Goal: Use online tool/utility: Utilize a website feature to perform a specific function

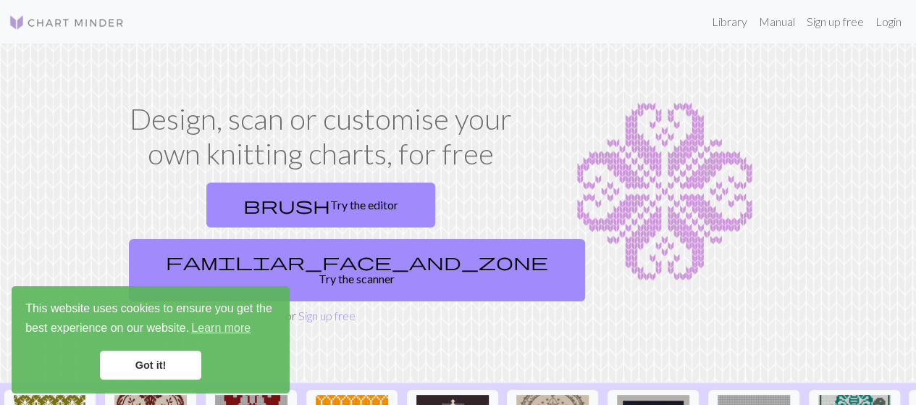
drag, startPoint x: 158, startPoint y: 371, endPoint x: 149, endPoint y: 376, distance: 10.1
click at [149, 376] on link "Got it!" at bounding box center [150, 365] width 101 height 29
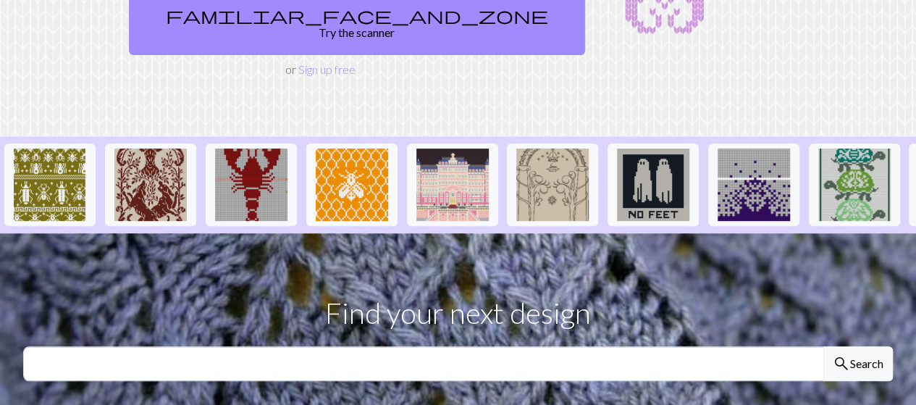
scroll to position [159, 0]
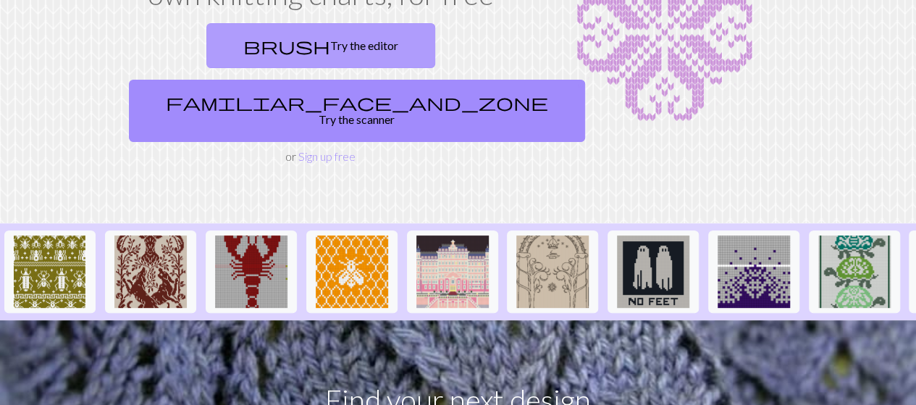
click at [240, 42] on link "brush Try the editor" at bounding box center [320, 45] width 229 height 45
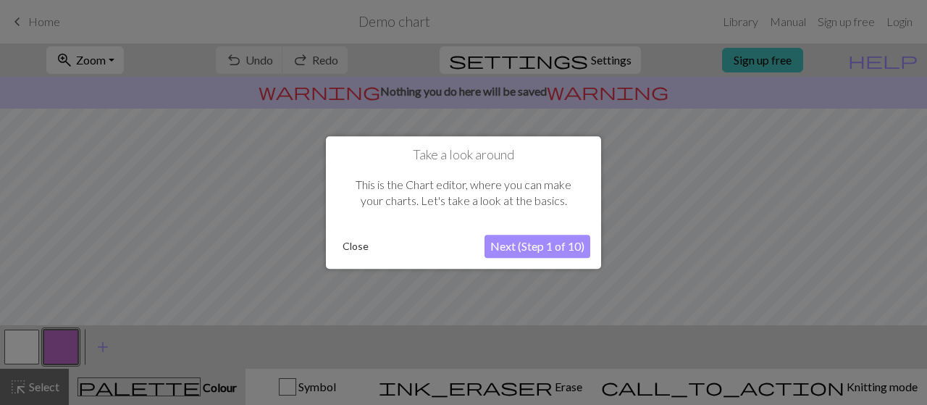
click at [562, 248] on button "Next (Step 1 of 10)" at bounding box center [538, 246] width 106 height 23
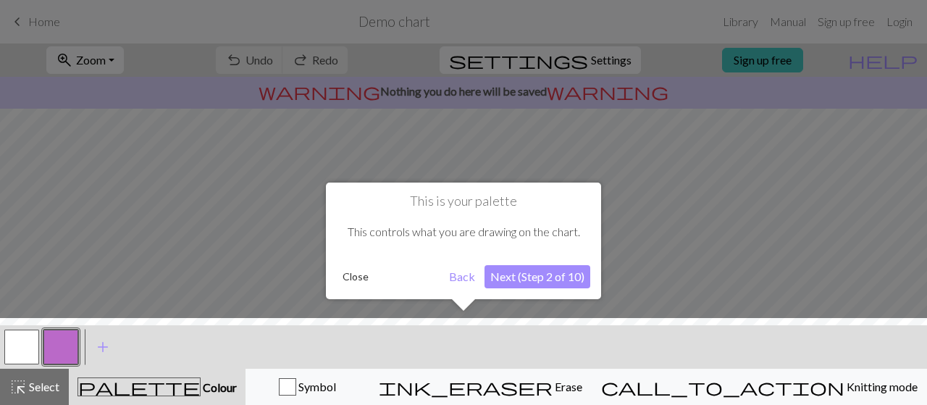
click at [565, 272] on button "Next (Step 2 of 10)" at bounding box center [538, 276] width 106 height 23
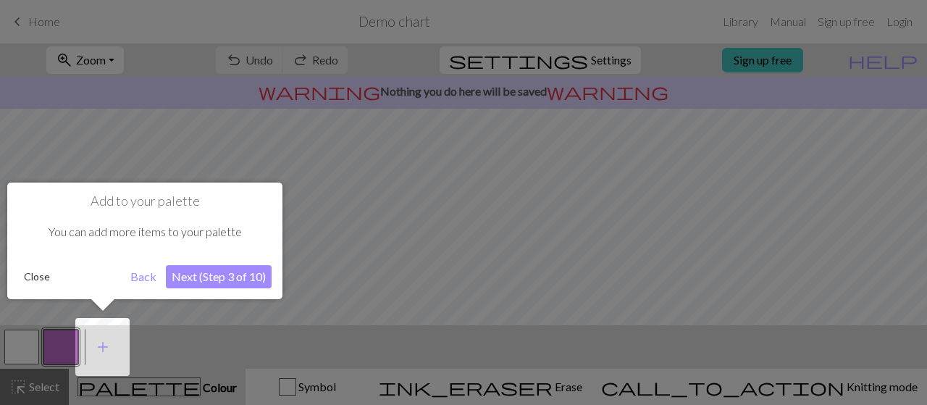
click at [204, 276] on button "Next (Step 3 of 10)" at bounding box center [219, 276] width 106 height 23
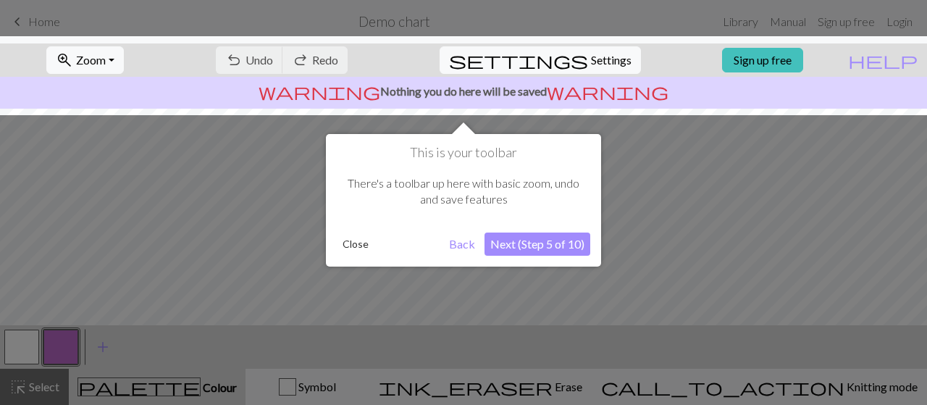
click at [535, 241] on button "Next (Step 5 of 10)" at bounding box center [538, 244] width 106 height 23
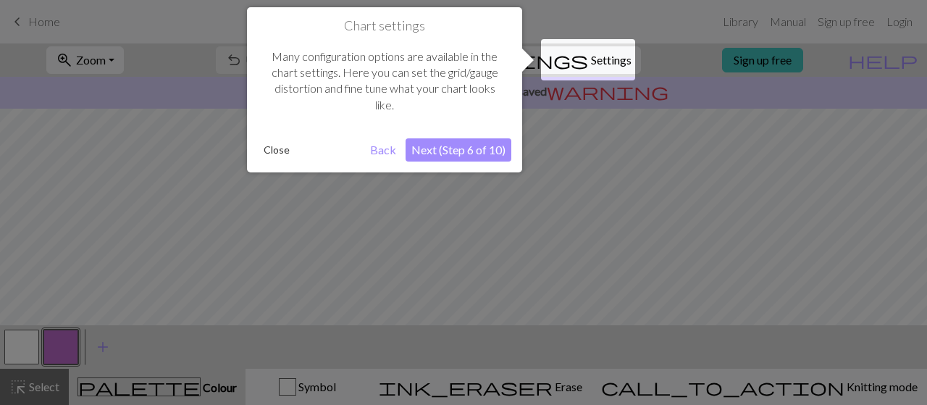
click at [477, 151] on button "Next (Step 6 of 10)" at bounding box center [459, 149] width 106 height 23
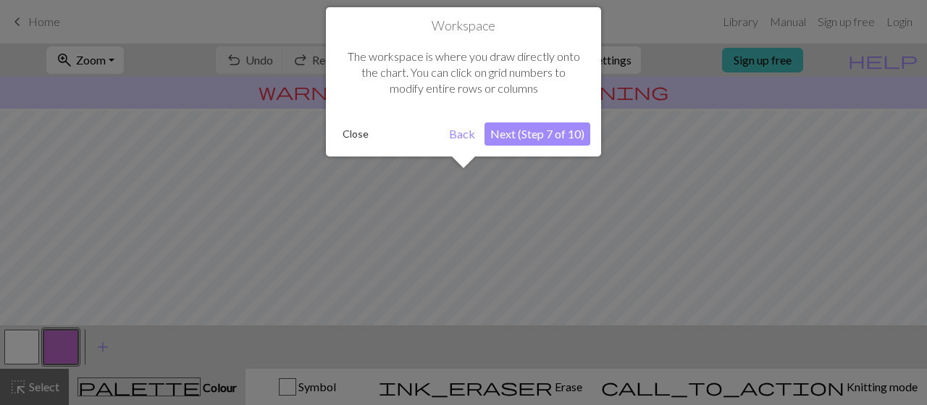
scroll to position [86, 0]
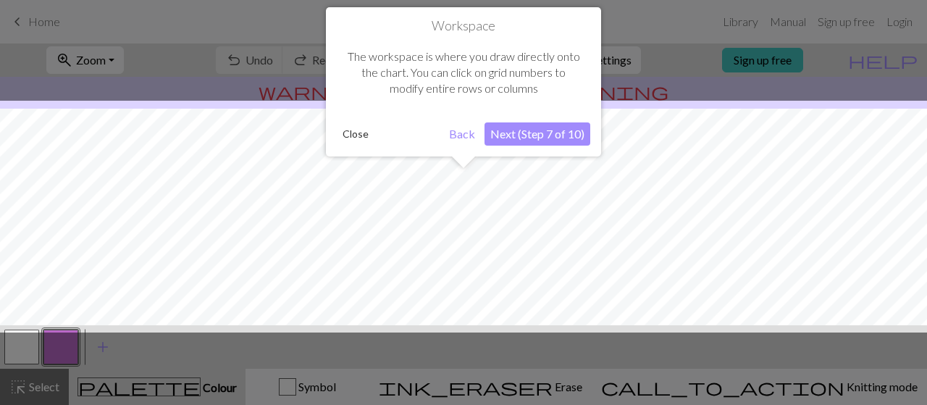
click at [540, 134] on button "Next (Step 7 of 10)" at bounding box center [538, 133] width 106 height 23
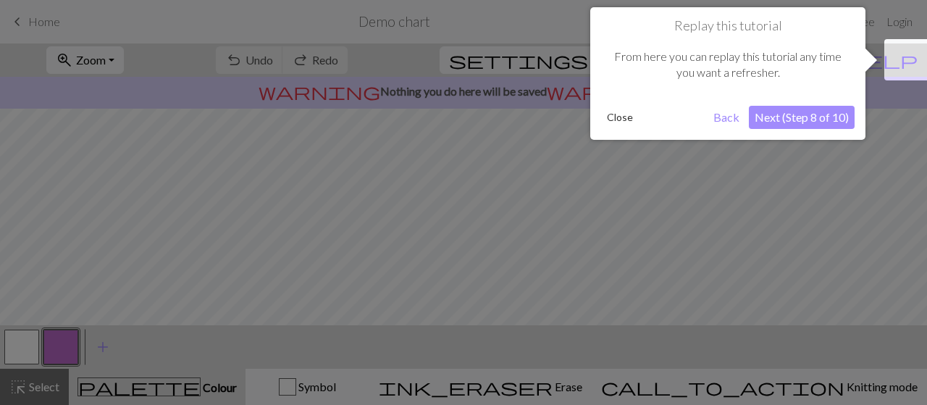
click at [756, 127] on button "Next (Step 8 of 10)" at bounding box center [802, 117] width 106 height 23
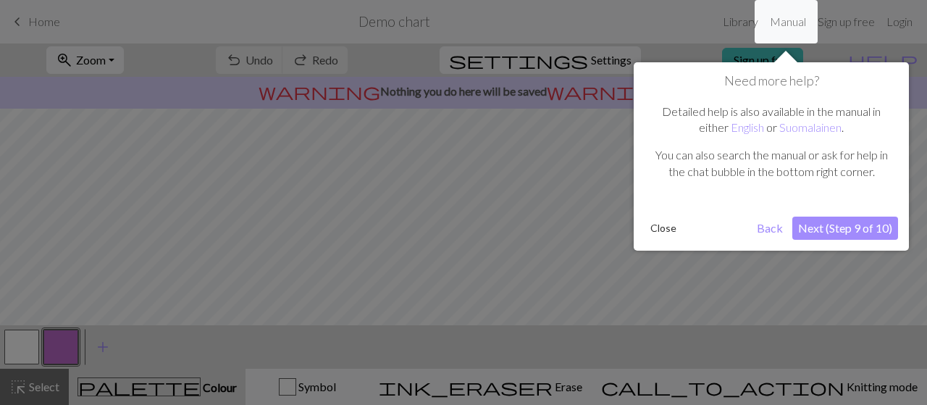
click at [824, 227] on button "Next (Step 9 of 10)" at bounding box center [845, 228] width 106 height 23
